Goal: Transaction & Acquisition: Purchase product/service

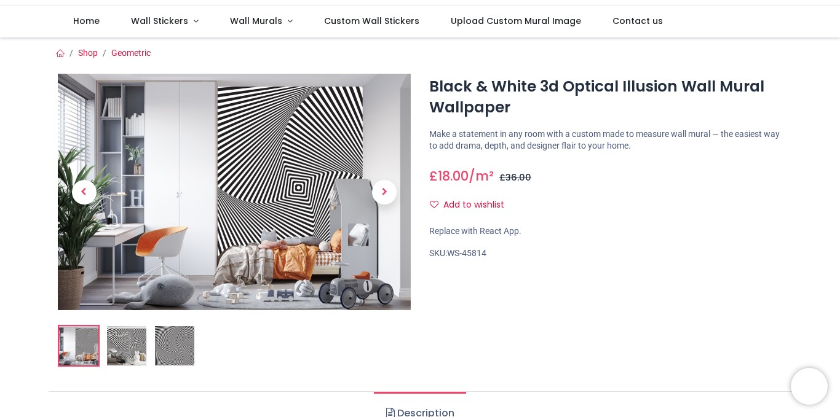
scroll to position [76, 0]
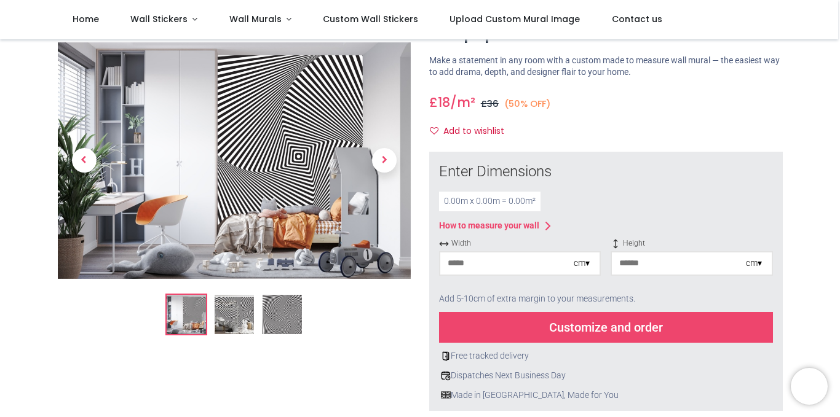
click at [231, 280] on div at bounding box center [234, 188] width 353 height 293
click at [229, 320] on img at bounding box center [234, 314] width 39 height 39
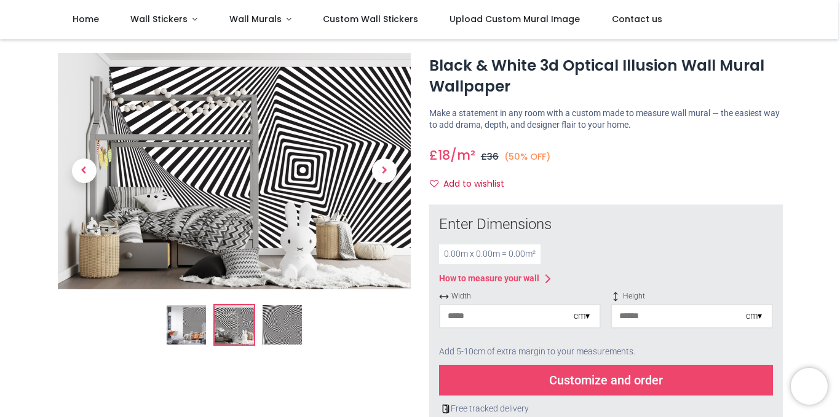
scroll to position [24, 0]
click at [272, 319] on img at bounding box center [281, 324] width 39 height 39
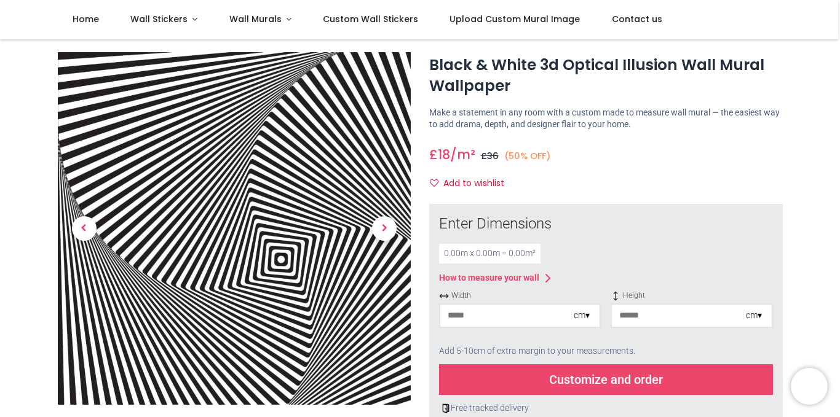
click at [454, 256] on div "0.00 m x 0.00 m = 0.00 m²" at bounding box center [489, 254] width 101 height 20
click at [465, 262] on div "0.00 m x 0.00 m = 0.00 m²" at bounding box center [489, 254] width 101 height 20
click at [453, 246] on div "0.00 m x 0.00 m = 0.00 m²" at bounding box center [489, 254] width 101 height 20
click at [449, 256] on div "0.00 m x 0.00 m = 0.00 m²" at bounding box center [489, 254] width 101 height 20
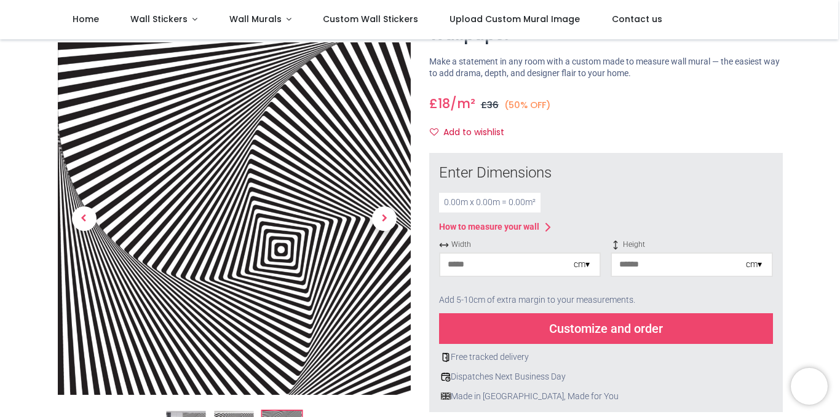
scroll to position [86, 0]
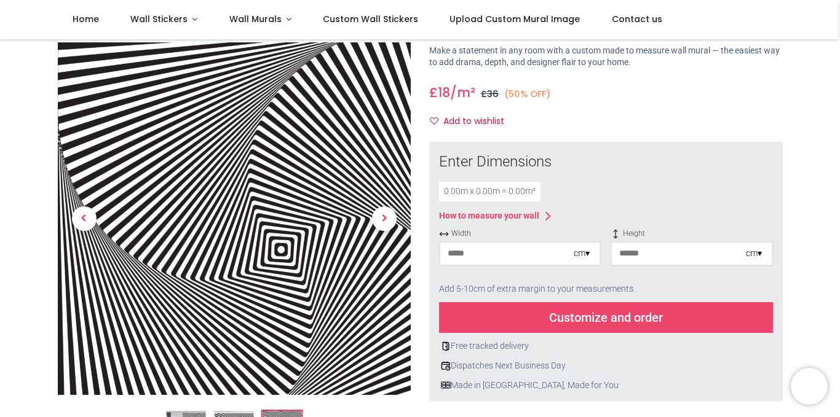
click at [522, 195] on div "0.00 m x 0.00 m = 0.00 m²" at bounding box center [489, 192] width 101 height 20
click at [524, 263] on input "number" at bounding box center [506, 254] width 133 height 22
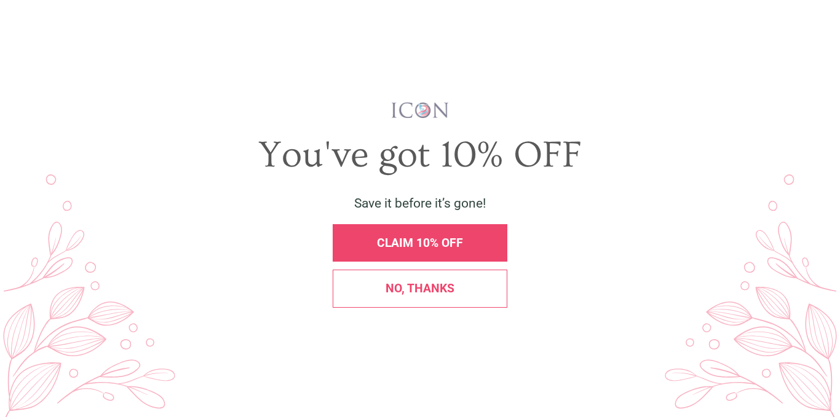
scroll to position [0, 0]
click at [473, 237] on div "CLAIM 10% OFF" at bounding box center [419, 243] width 157 height 12
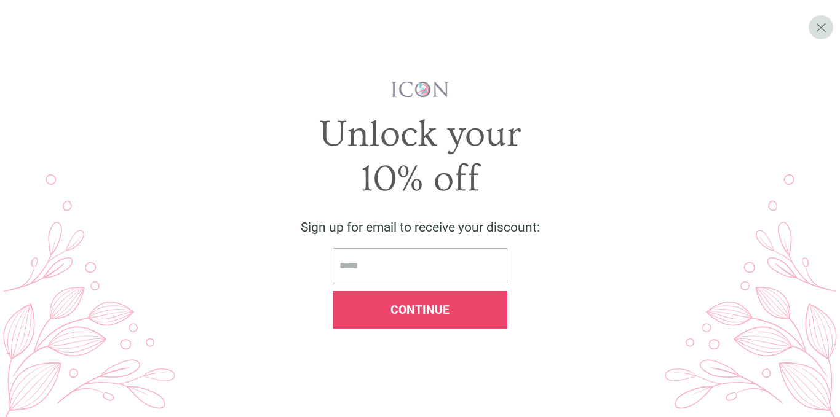
click at [431, 263] on input "email" at bounding box center [420, 265] width 175 height 35
type input "**********"
click at [430, 326] on div "Continue" at bounding box center [420, 309] width 175 height 37
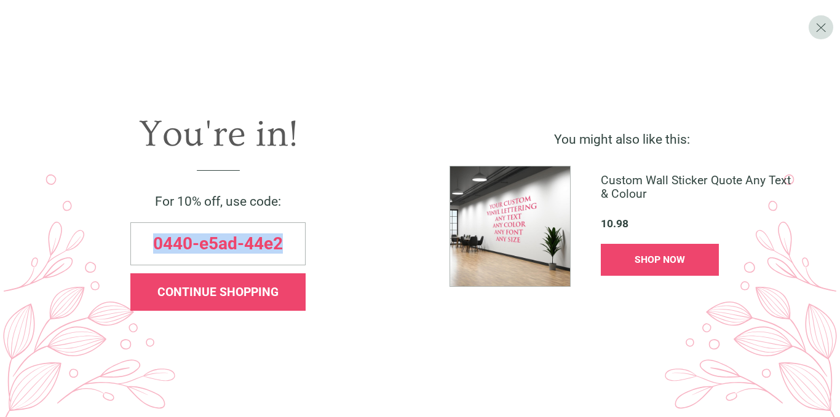
drag, startPoint x: 288, startPoint y: 246, endPoint x: 104, endPoint y: 240, distance: 183.3
click at [104, 240] on div "0440-e5ad-44e2" at bounding box center [218, 244] width 393 height 43
copy span "0440-e5ad-44e2"
click at [209, 302] on div "CONTINUE SHOPPING" at bounding box center [217, 292] width 175 height 37
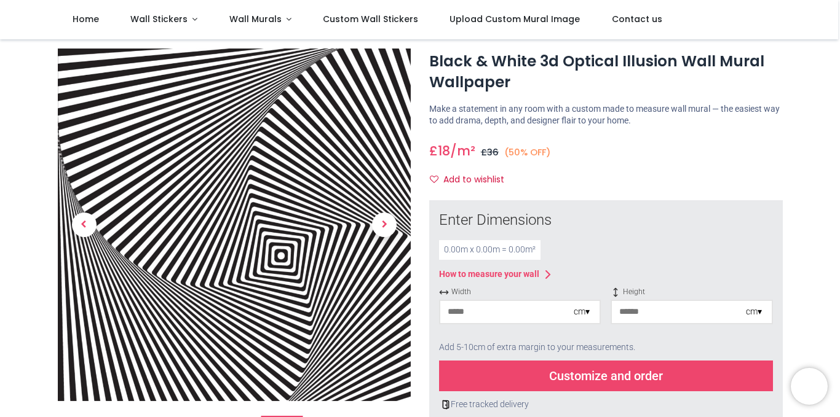
scroll to position [29, 0]
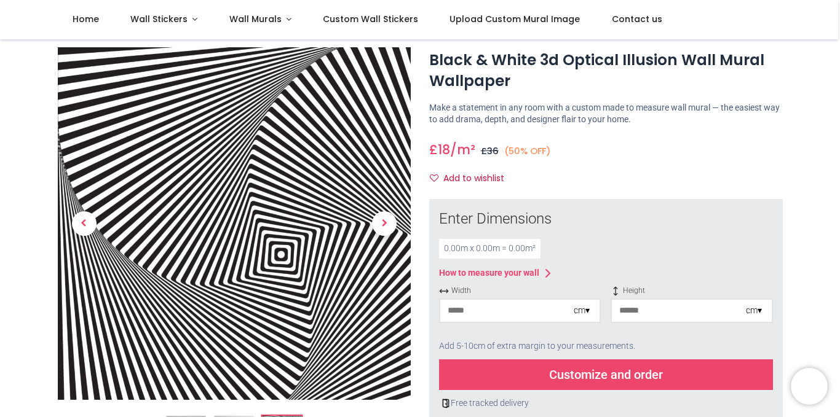
click at [517, 311] on input "number" at bounding box center [506, 311] width 133 height 22
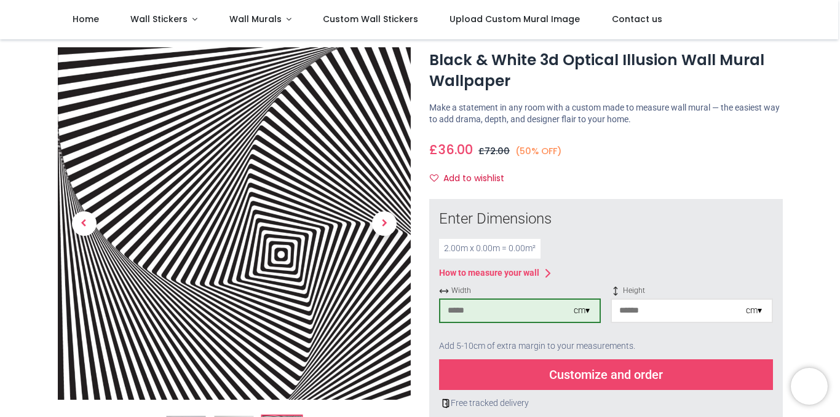
type input "***"
click at [692, 312] on input "number" at bounding box center [678, 311] width 133 height 22
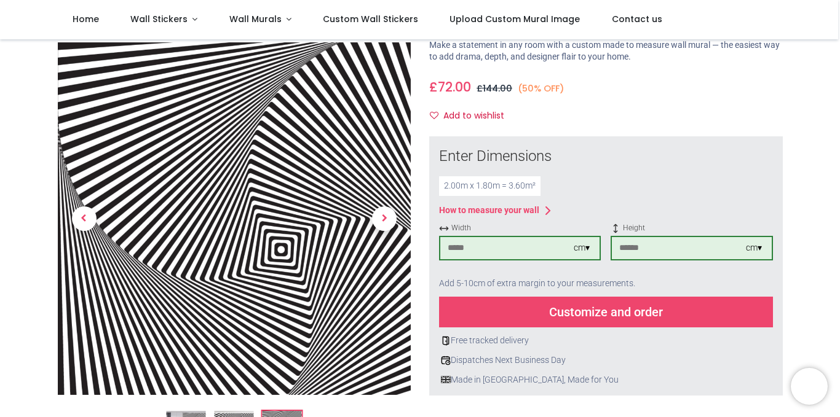
scroll to position [96, 0]
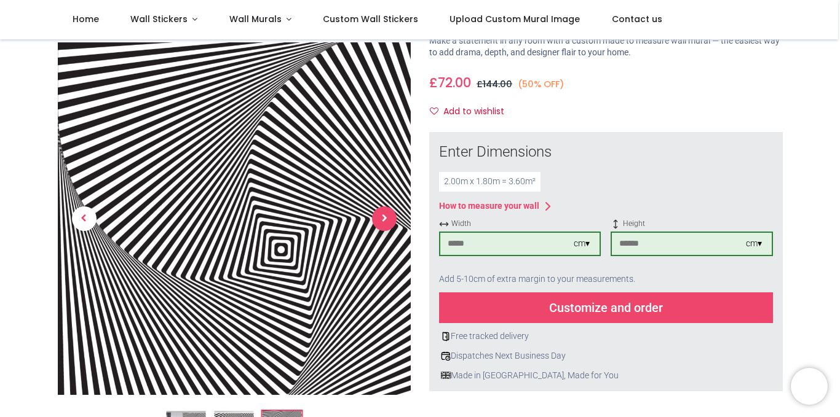
type input "***"
click at [388, 221] on span "Next" at bounding box center [384, 219] width 25 height 25
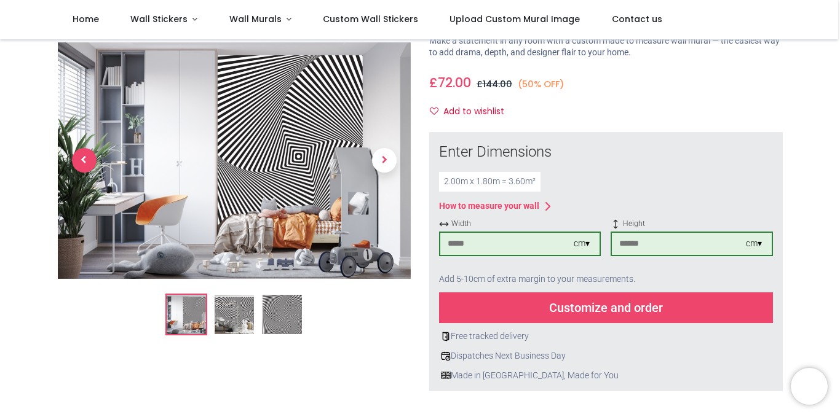
click at [87, 166] on span "Previous" at bounding box center [84, 161] width 25 height 25
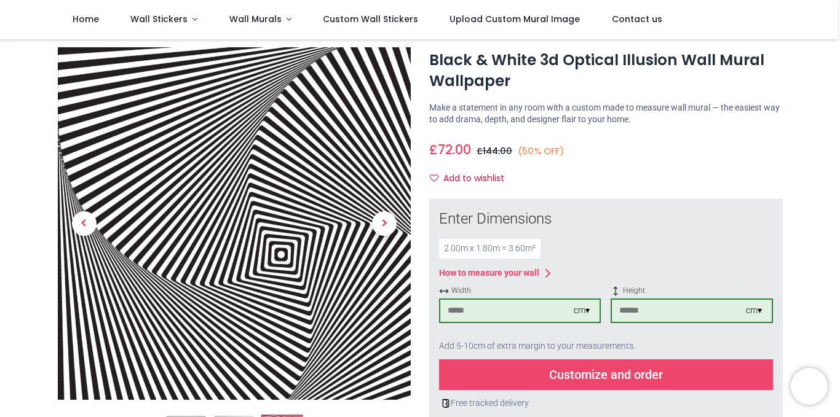
scroll to position [24, 0]
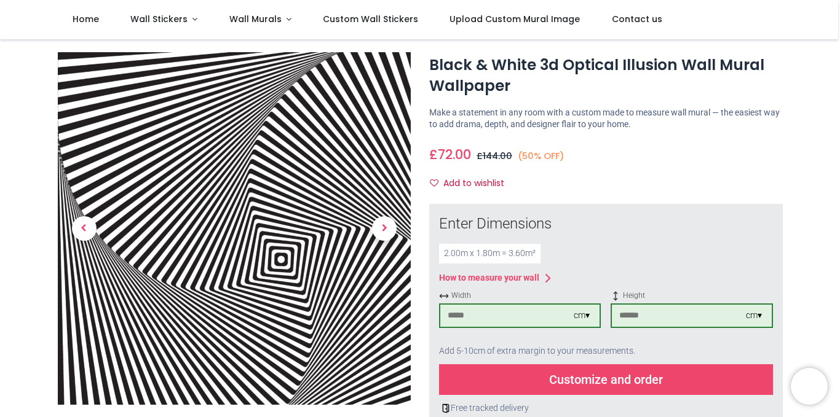
click at [26, 17] on nav "0 0 Home Wall Stickers" at bounding box center [419, 19] width 838 height 39
